Goal: Task Accomplishment & Management: Use online tool/utility

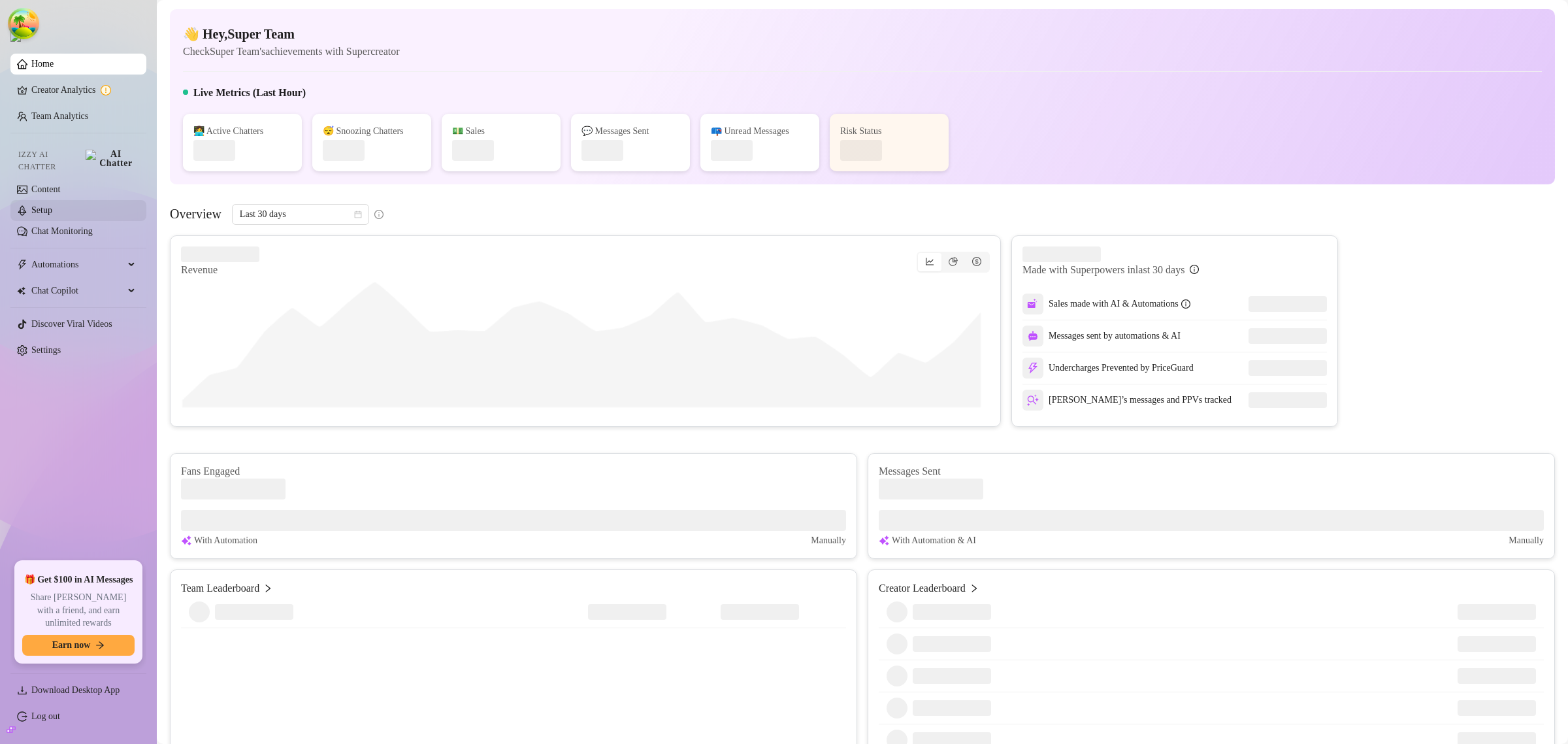
click at [53, 206] on link "Setup" at bounding box center [41, 211] width 20 height 10
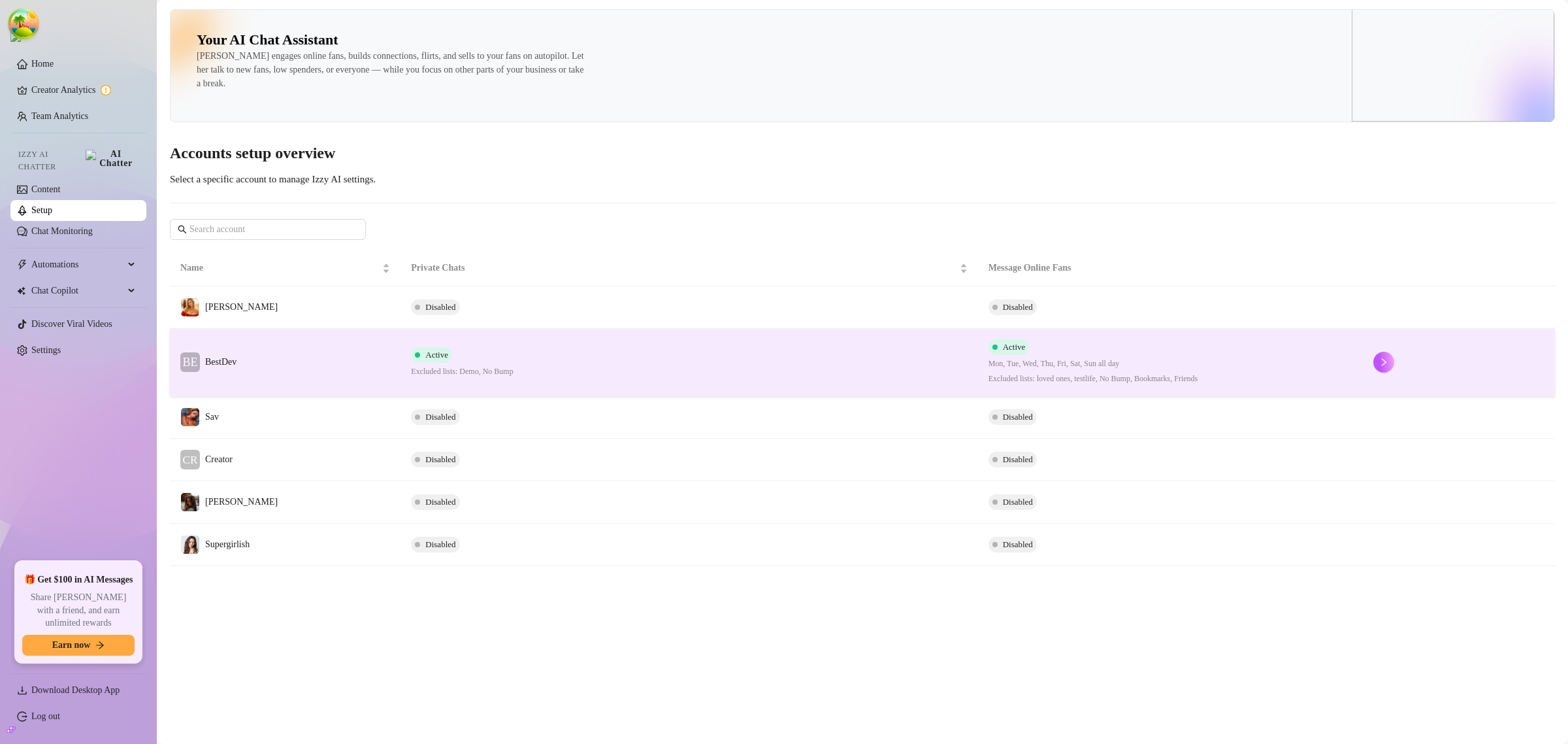
click at [668, 373] on td "Active Excluded lists: Demo, No Bump" at bounding box center [689, 362] width 577 height 67
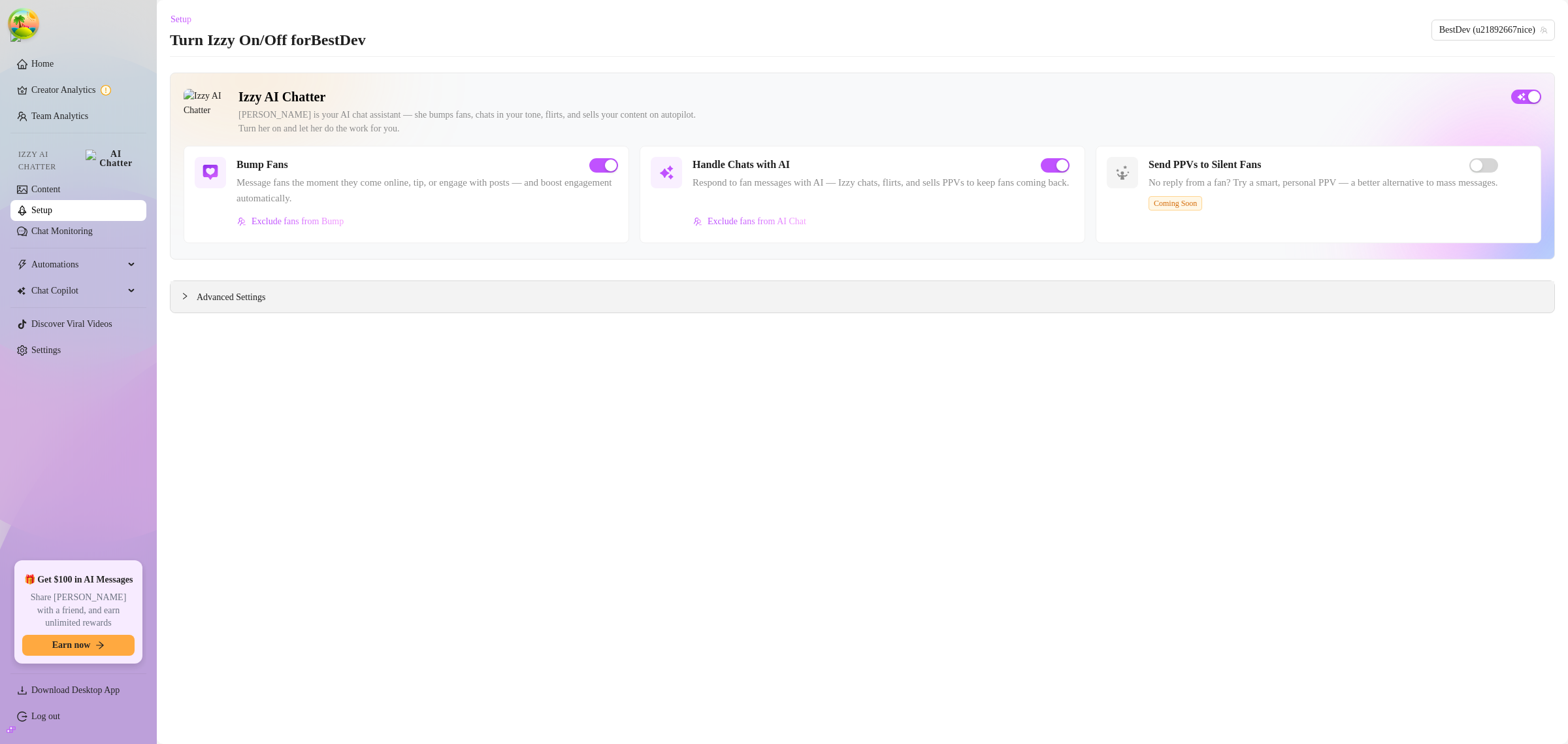
click at [249, 293] on span "Advanced Settings" at bounding box center [231, 297] width 68 height 15
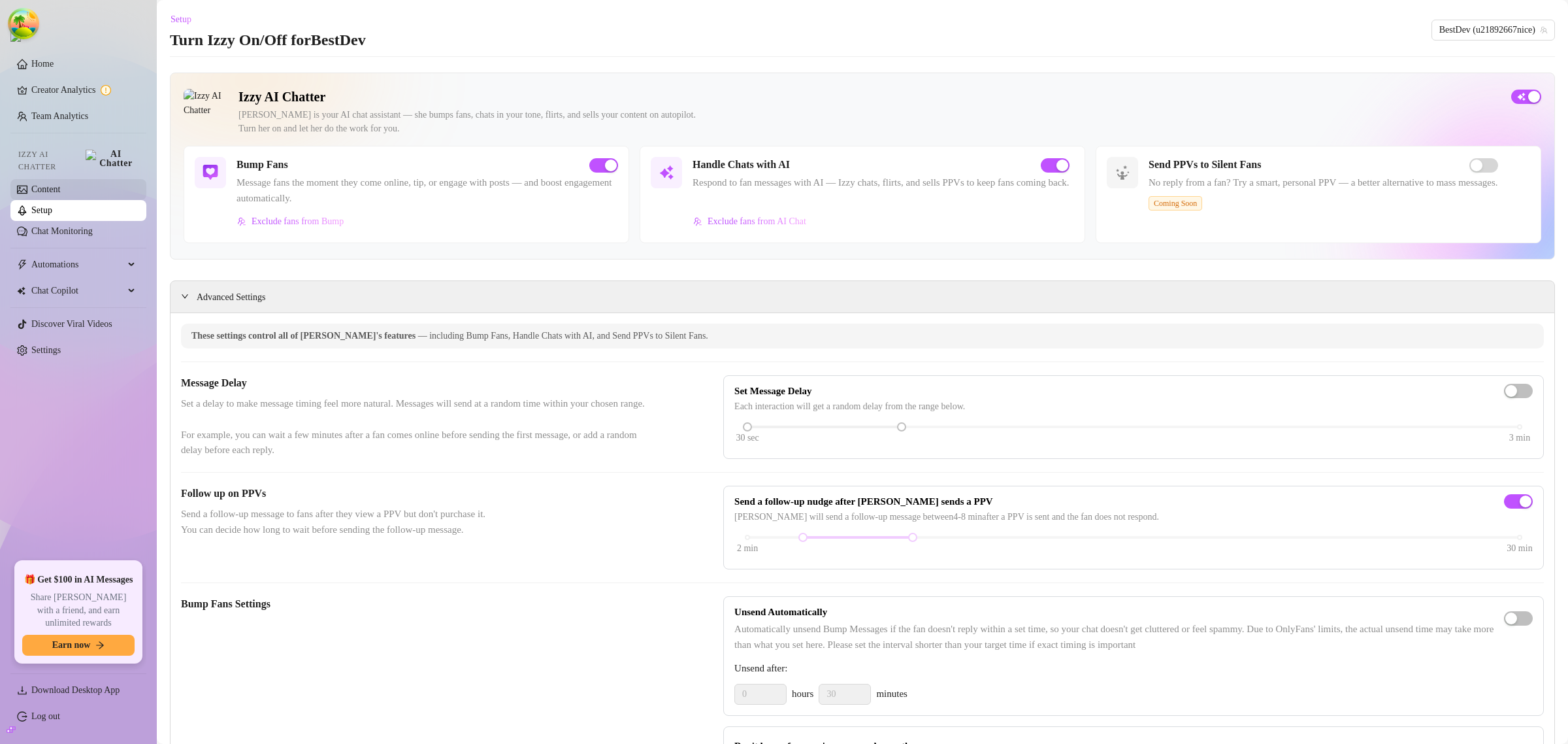
click at [45, 184] on link "Content" at bounding box center [45, 189] width 28 height 10
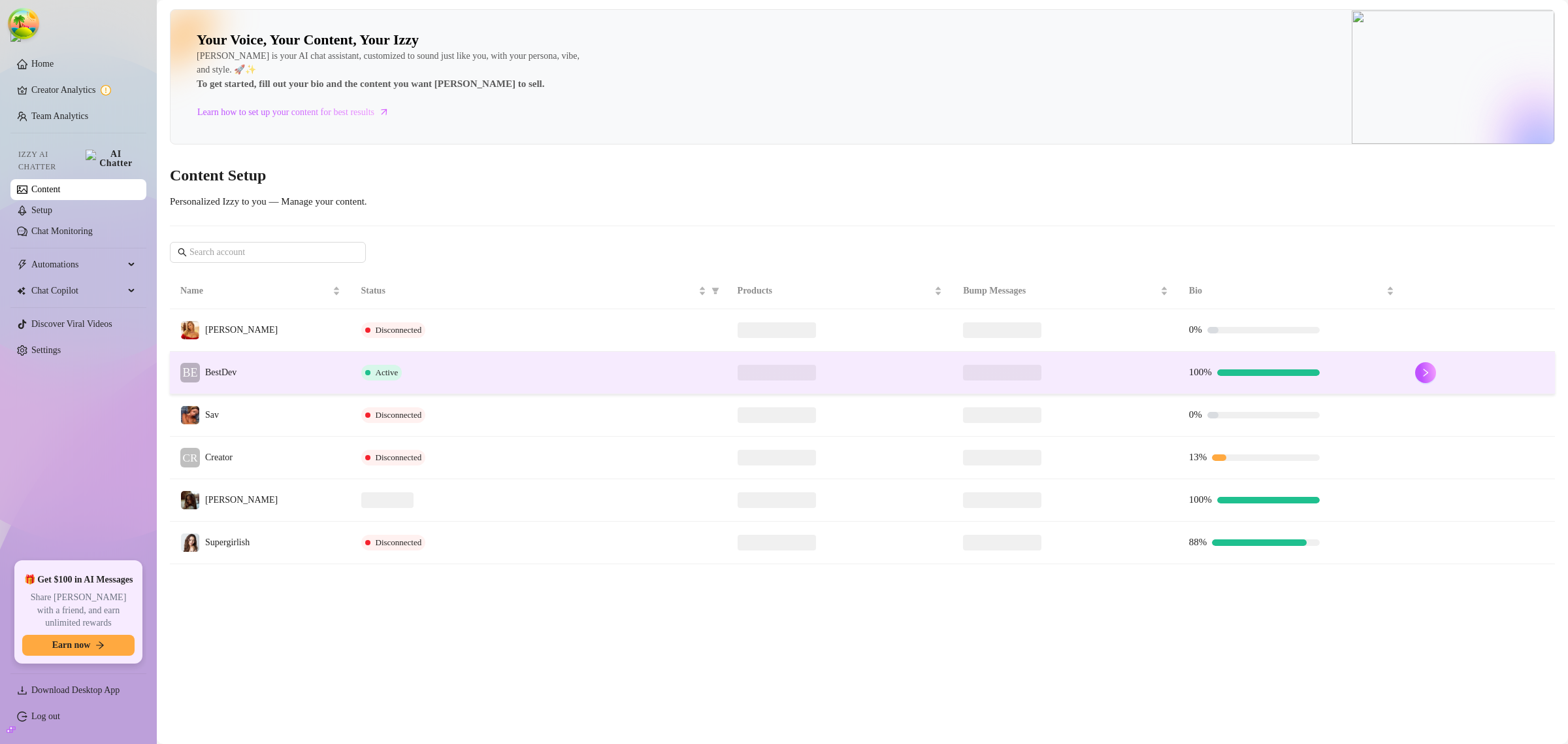
click at [292, 362] on td "BE BestDev" at bounding box center [260, 373] width 181 height 43
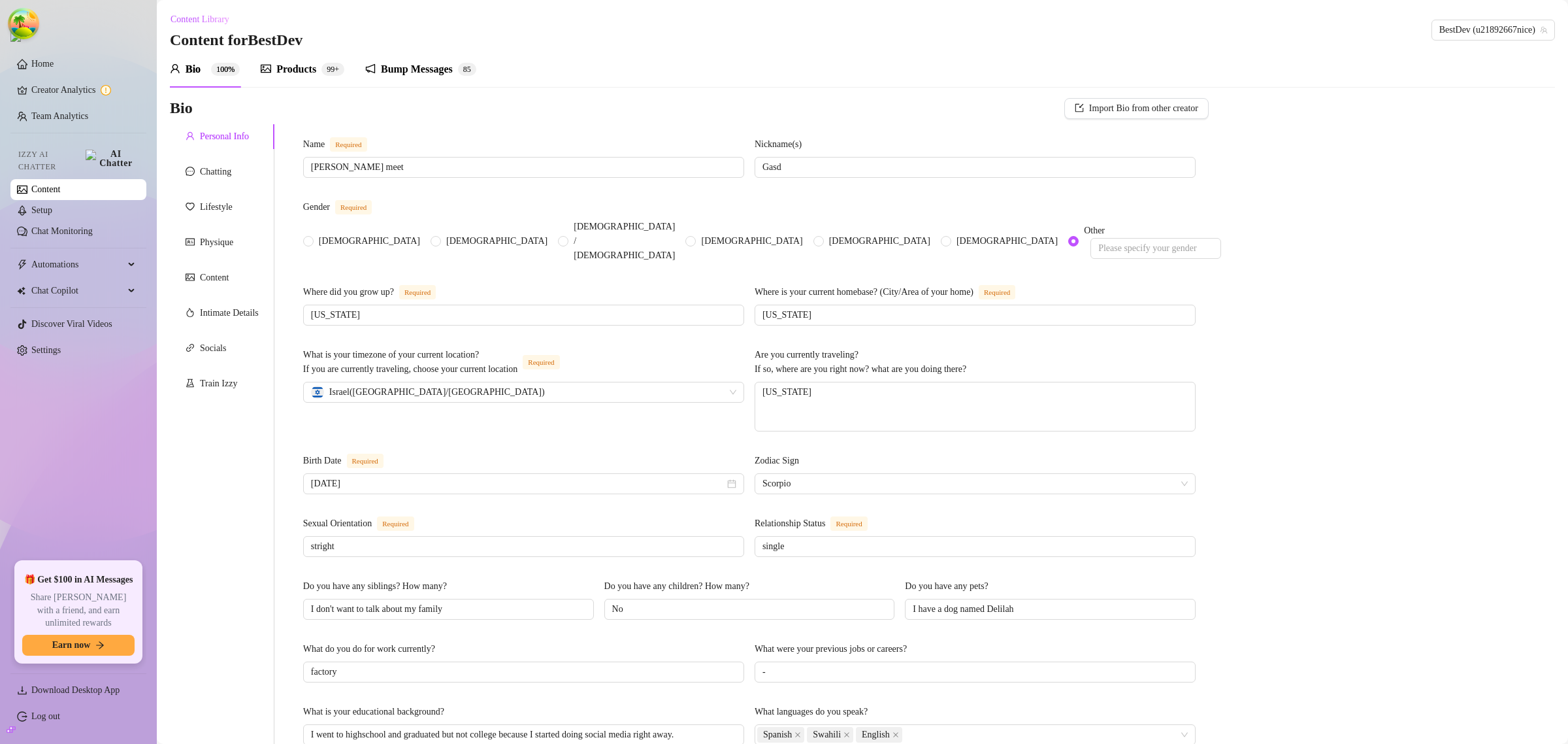
click at [467, 76] on div "Bump Messages 8 5" at bounding box center [421, 69] width 111 height 16
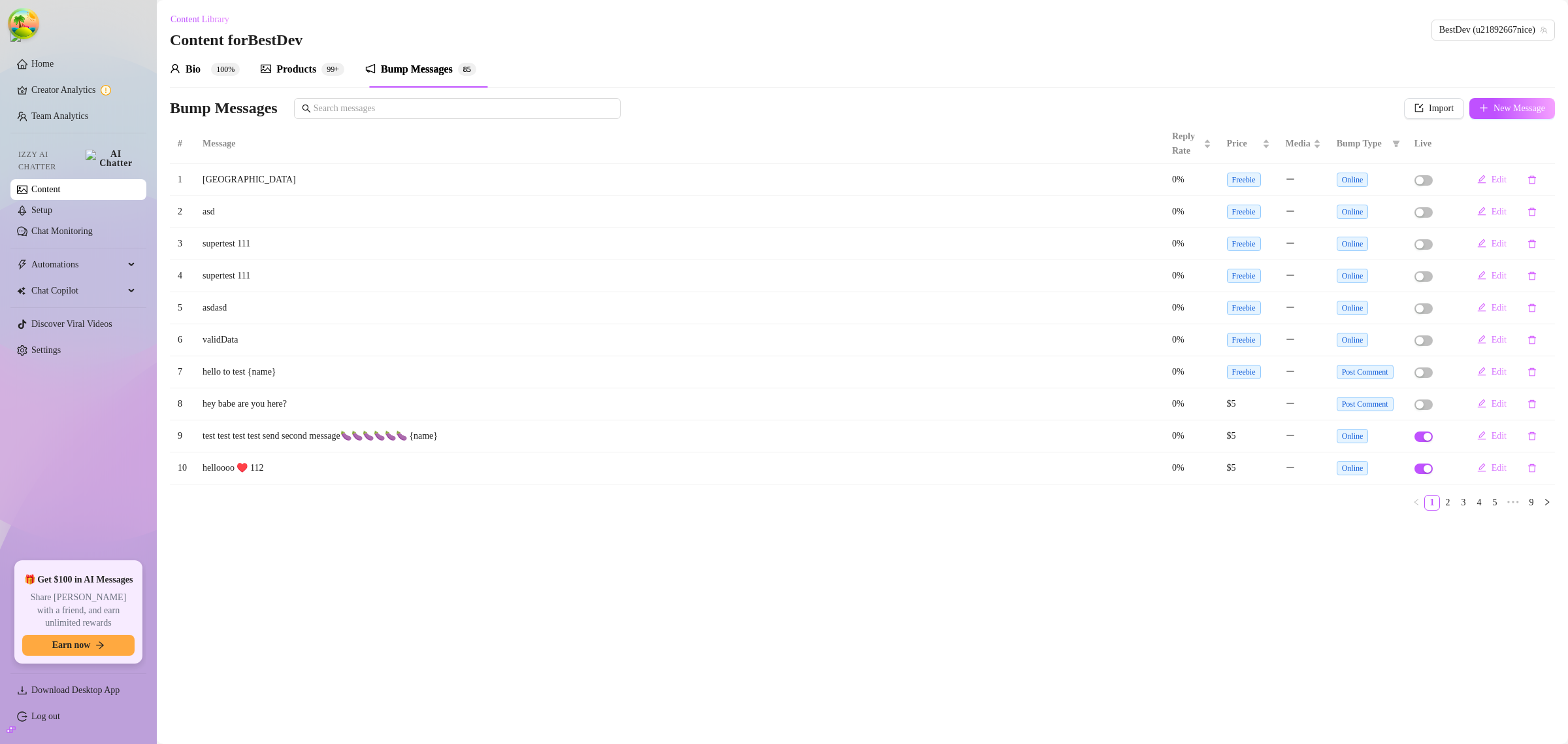
click at [1360, 371] on span "Post Comment" at bounding box center [1365, 372] width 57 height 15
click at [1488, 370] on button "Edit" at bounding box center [1492, 372] width 51 height 20
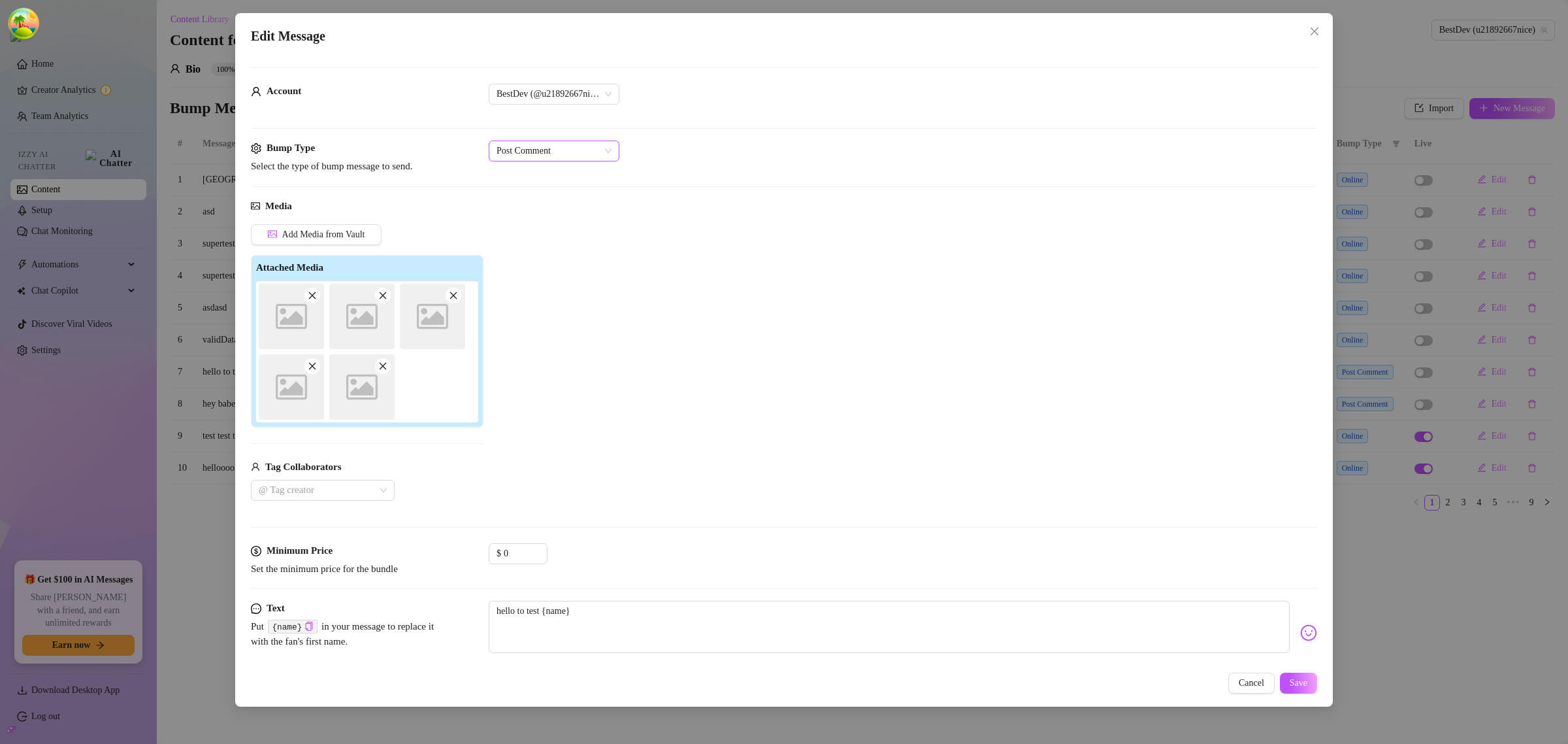
click at [555, 148] on span "Post Comment" at bounding box center [555, 151] width 115 height 20
drag, startPoint x: 543, startPoint y: 191, endPoint x: 562, endPoint y: 188, distance: 19.2
click at [543, 191] on div "Post Like" at bounding box center [554, 198] width 110 height 15
click at [1290, 685] on span "Save" at bounding box center [1298, 683] width 18 height 11
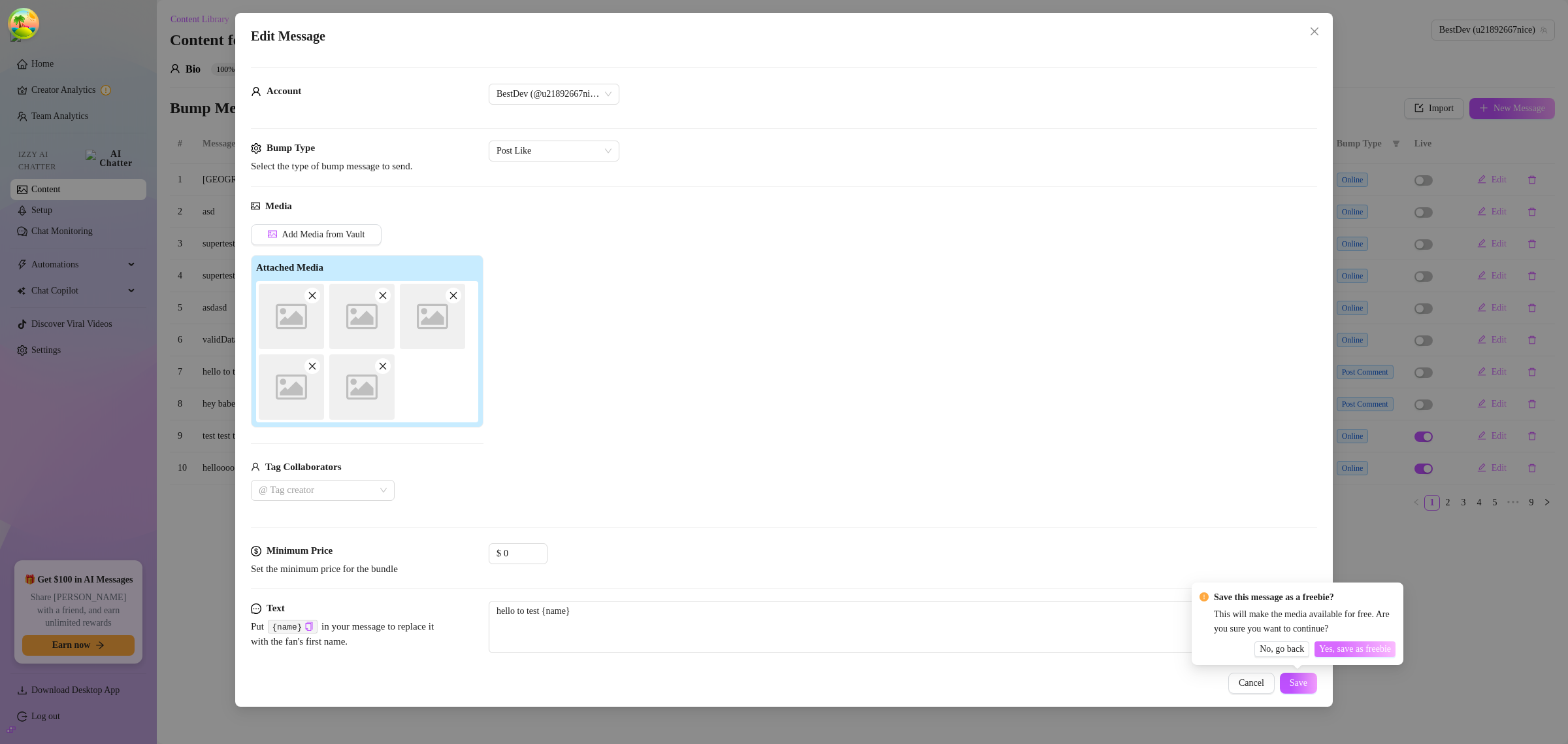
click at [1375, 652] on span "Yes, save as freebie" at bounding box center [1356, 648] width 72 height 11
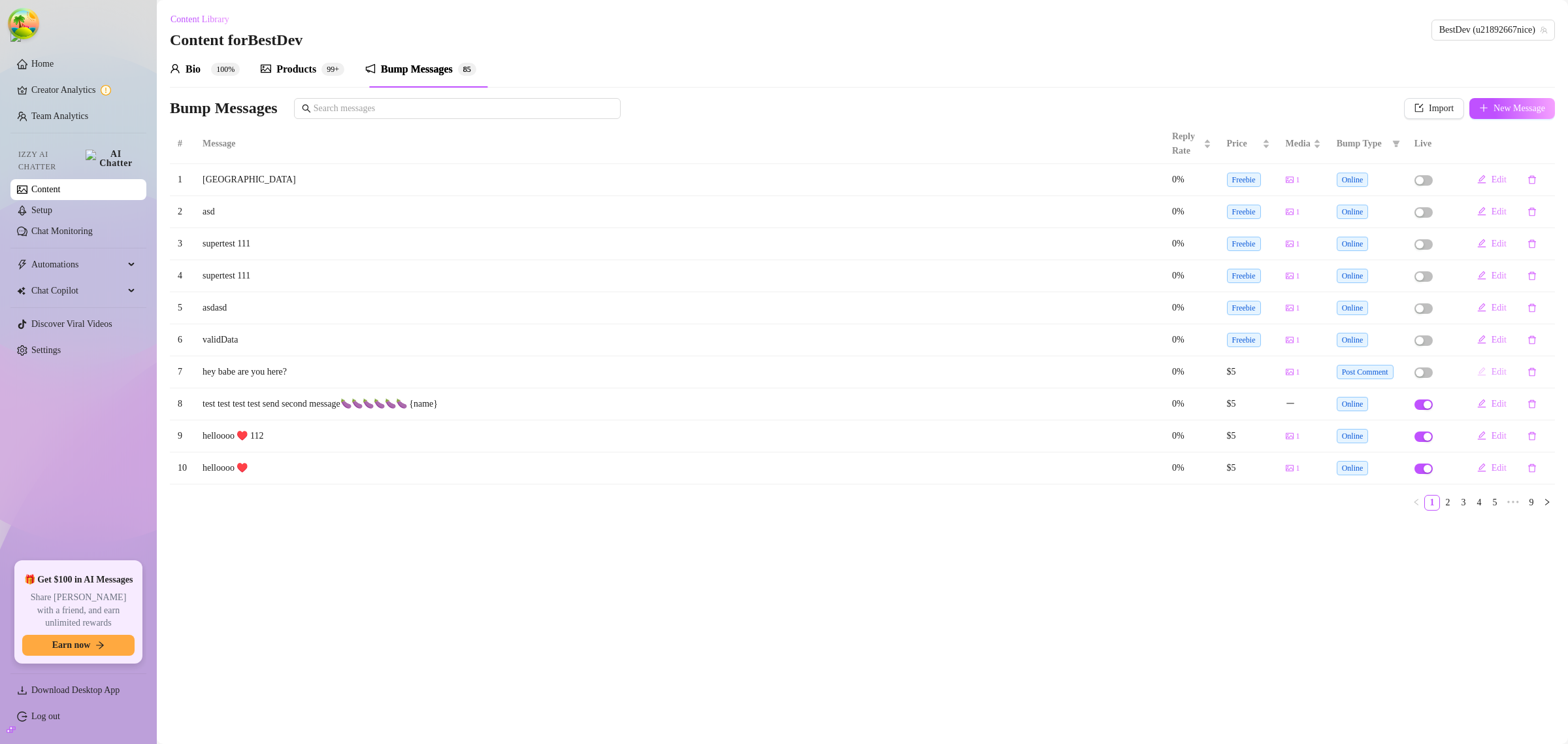
click at [1483, 372] on icon "edit" at bounding box center [1481, 372] width 9 height 9
type textarea "hey babe are you here?"
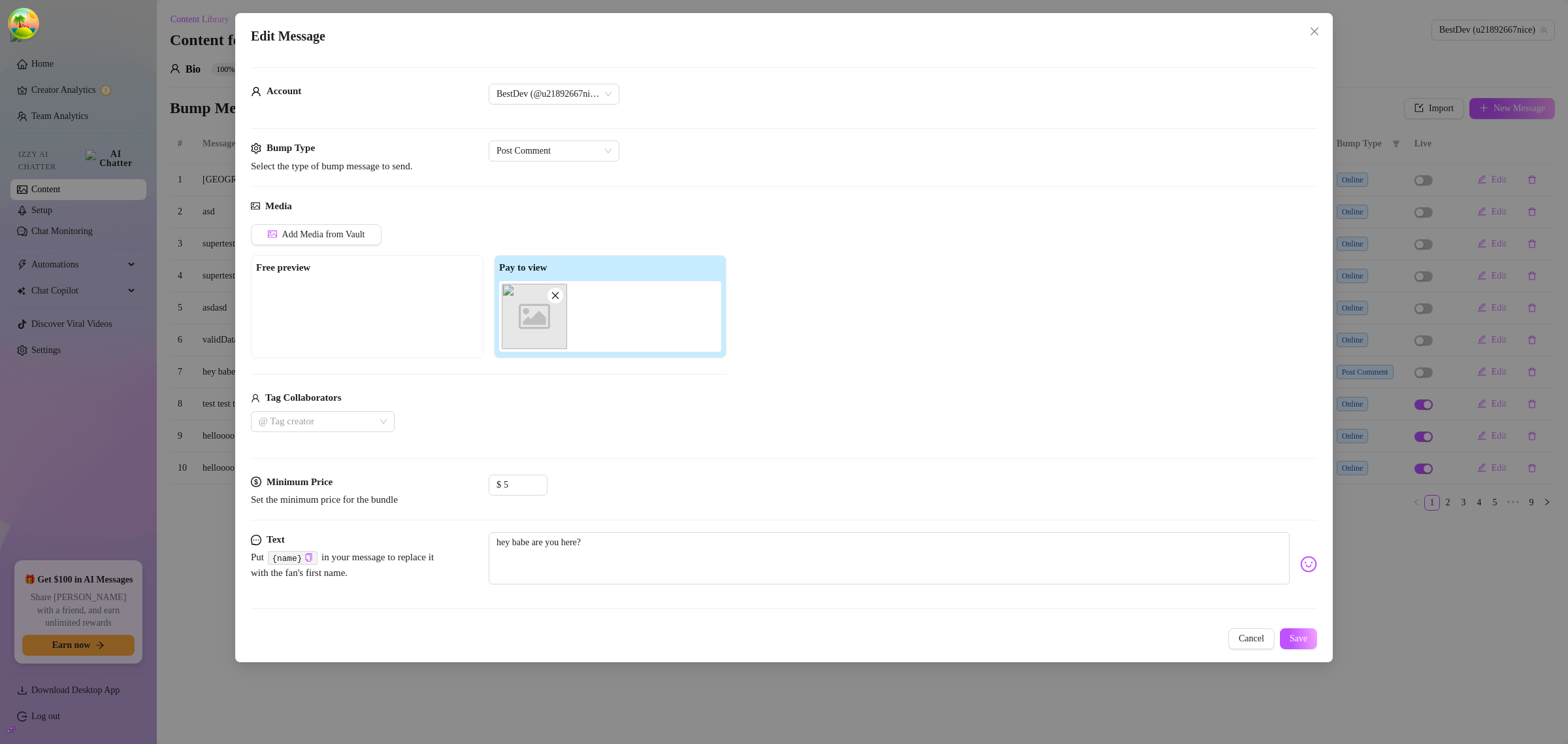
click at [1447, 576] on div "Edit Message Account BestDev (@u21892667nice) Bump Type Select the type of bump…" at bounding box center [784, 372] width 1568 height 744
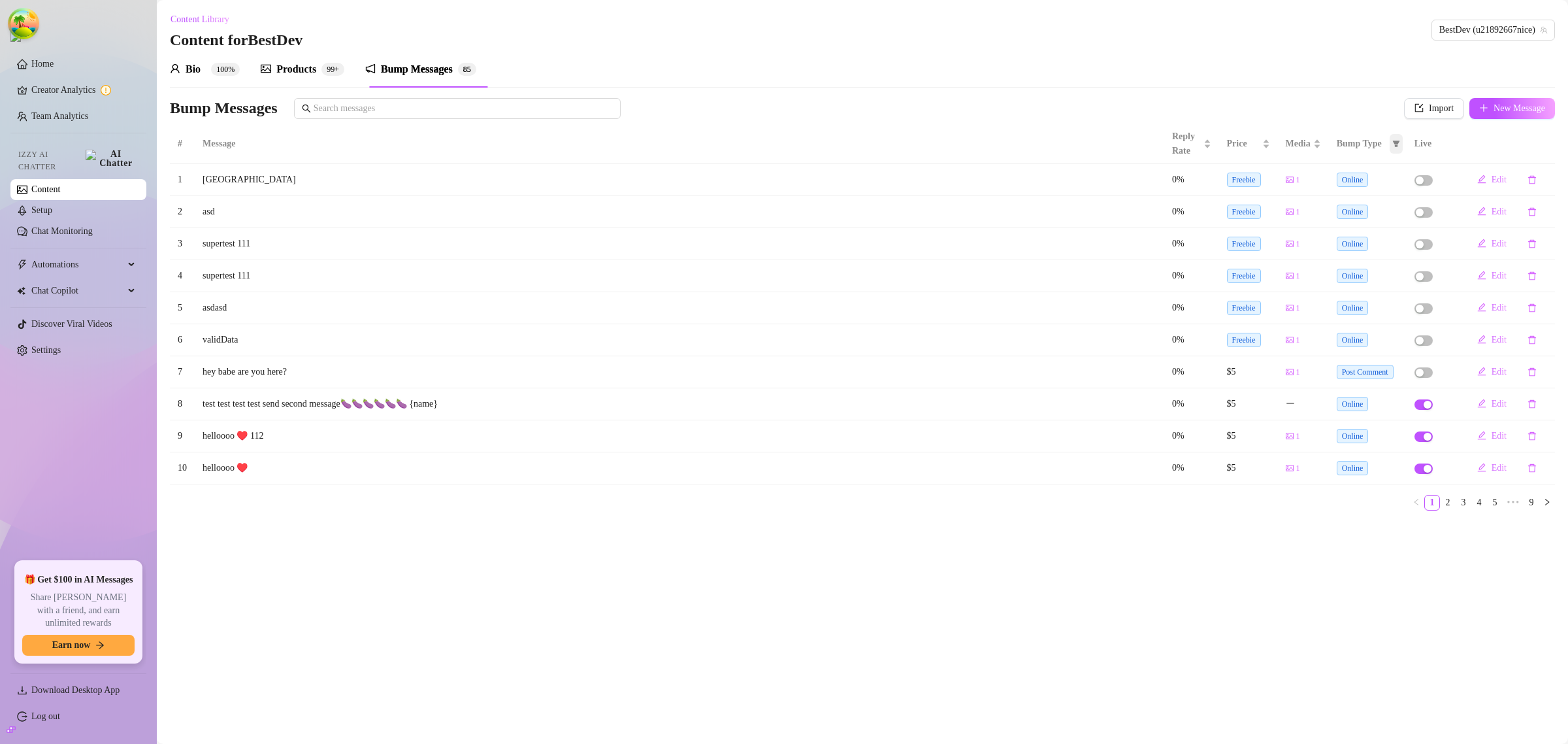
click at [1398, 145] on icon "filter" at bounding box center [1396, 143] width 7 height 7
click at [1353, 187] on span "Post Like" at bounding box center [1355, 190] width 40 height 10
checkbox input "true"
click at [1393, 239] on span "OK" at bounding box center [1388, 237] width 13 height 11
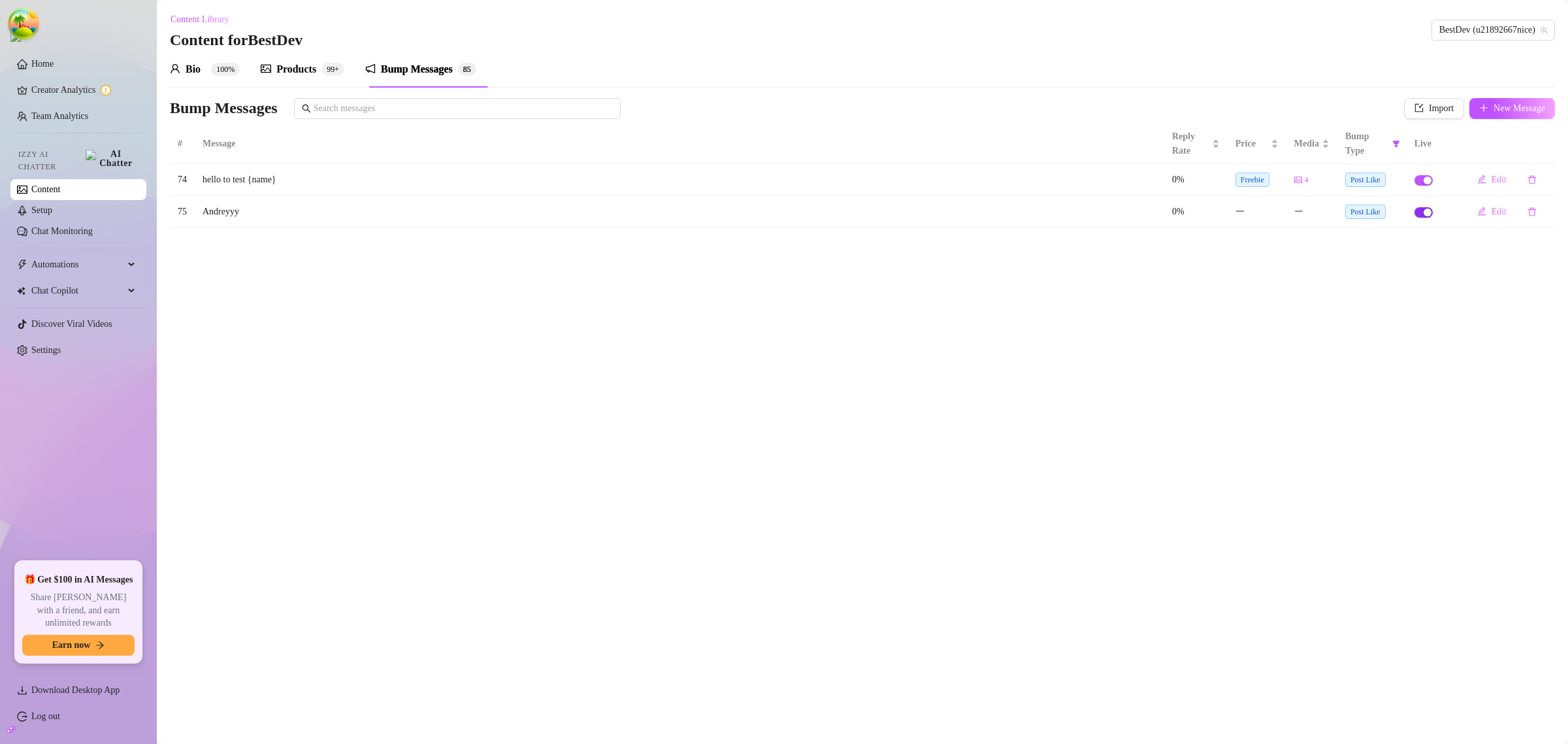
click at [1424, 215] on div "button" at bounding box center [1428, 213] width 8 height 8
